Goal: Task Accomplishment & Management: Manage account settings

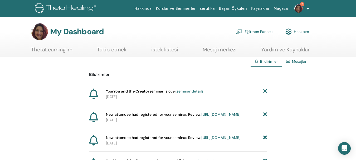
click at [201, 117] on link "https://member.thetahealing.com/instructor/seminar/374854/attendees" at bounding box center [220, 114] width 39 height 5
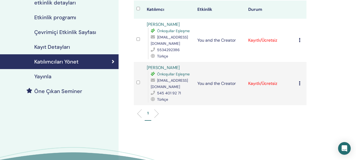
scroll to position [69, 0]
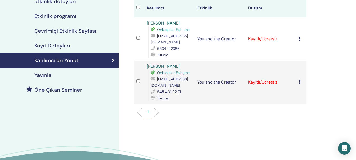
click at [299, 39] on icon at bounding box center [300, 39] width 2 height 4
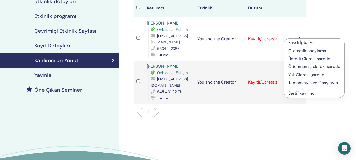
click at [299, 84] on p "Tamamlayın ve Onaylayın" at bounding box center [315, 83] width 52 height 6
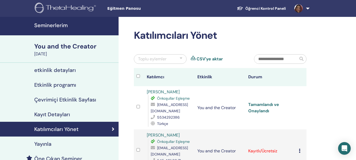
click at [266, 105] on link "Tamamlandı ve Onaylandı" at bounding box center [263, 108] width 31 height 12
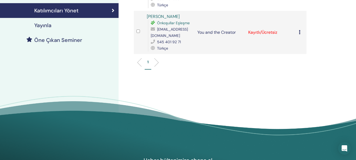
scroll to position [108, 0]
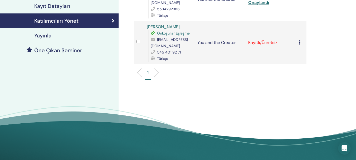
click at [300, 43] on icon at bounding box center [300, 42] width 2 height 4
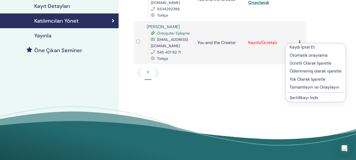
click at [300, 88] on p "Tamamlayın ve Onaylayın" at bounding box center [316, 87] width 52 height 6
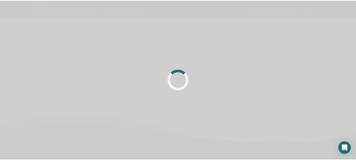
scroll to position [108, 0]
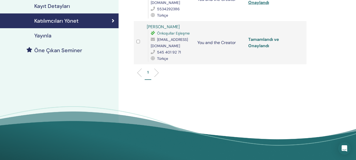
click at [264, 41] on link "Tamamlandı ve Onaylandı" at bounding box center [263, 43] width 31 height 12
